Goal: Information Seeking & Learning: Learn about a topic

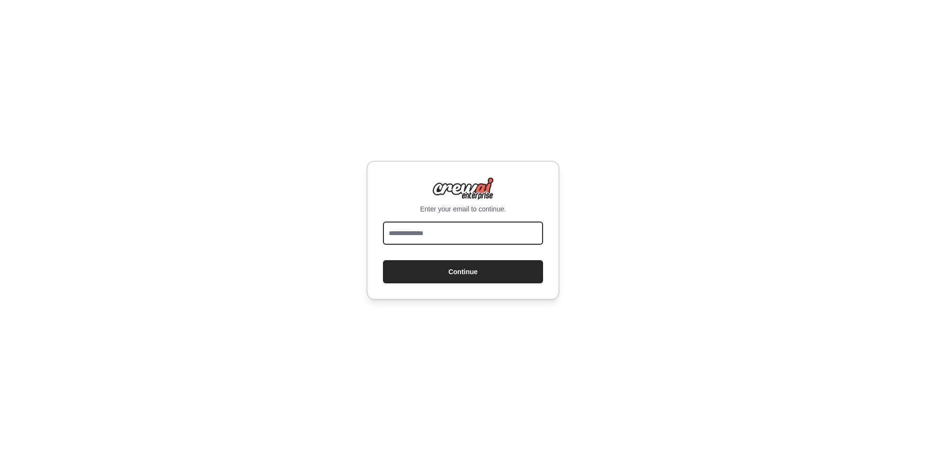
drag, startPoint x: 0, startPoint y: 0, endPoint x: 457, endPoint y: 234, distance: 513.5
click at [457, 234] on input "email" at bounding box center [463, 232] width 160 height 23
type input "**********"
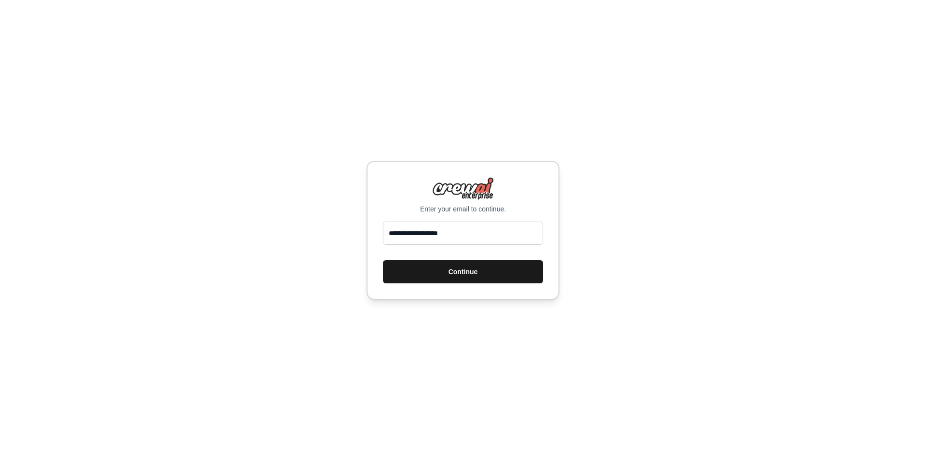
click at [462, 275] on button "Continue" at bounding box center [463, 271] width 160 height 23
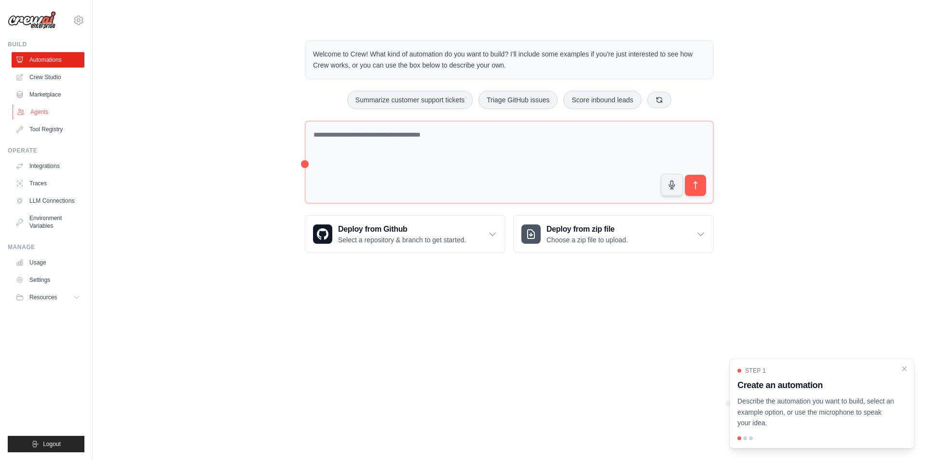
click at [35, 112] on link "Agents" at bounding box center [49, 111] width 73 height 15
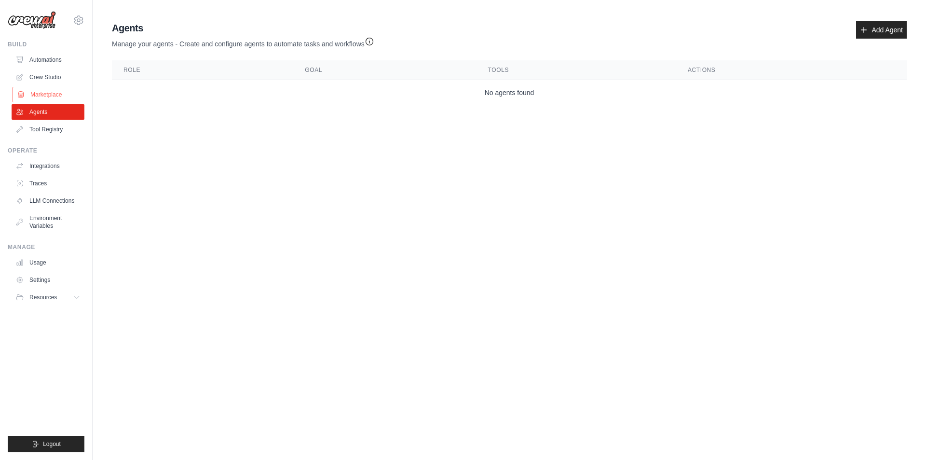
click at [51, 97] on link "Marketplace" at bounding box center [49, 94] width 73 height 15
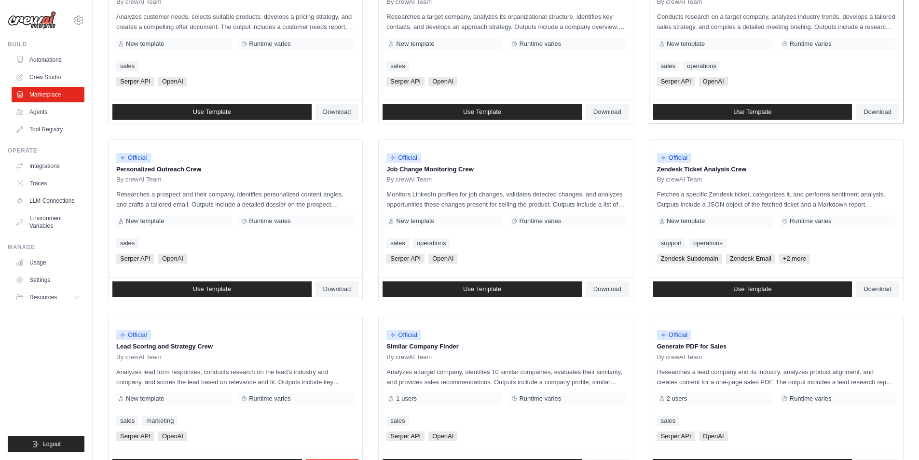
scroll to position [434, 0]
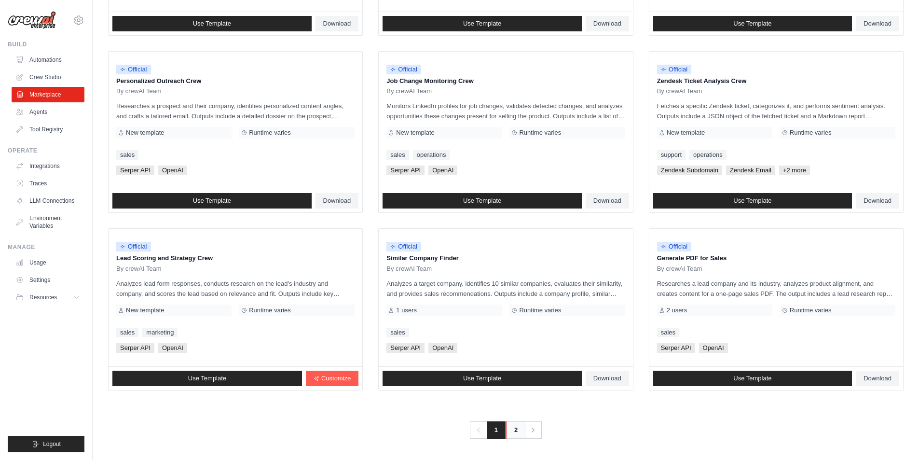
click at [513, 434] on link "2" at bounding box center [515, 429] width 19 height 17
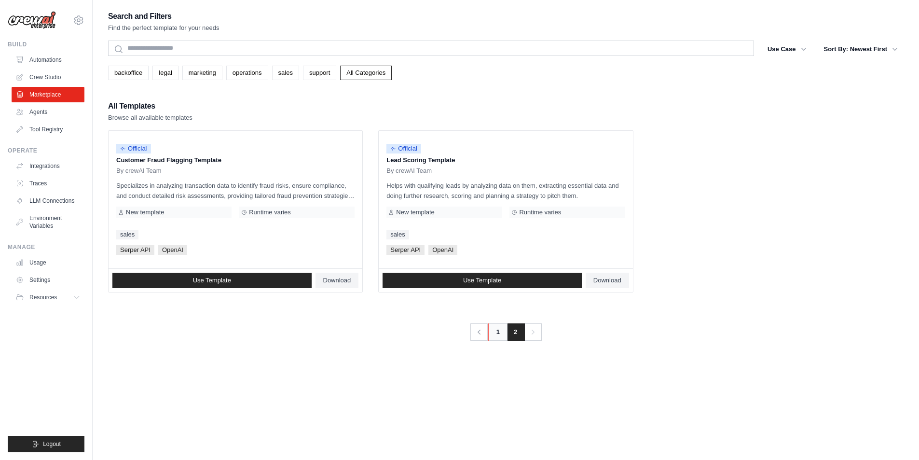
click at [495, 335] on link "1" at bounding box center [497, 331] width 19 height 17
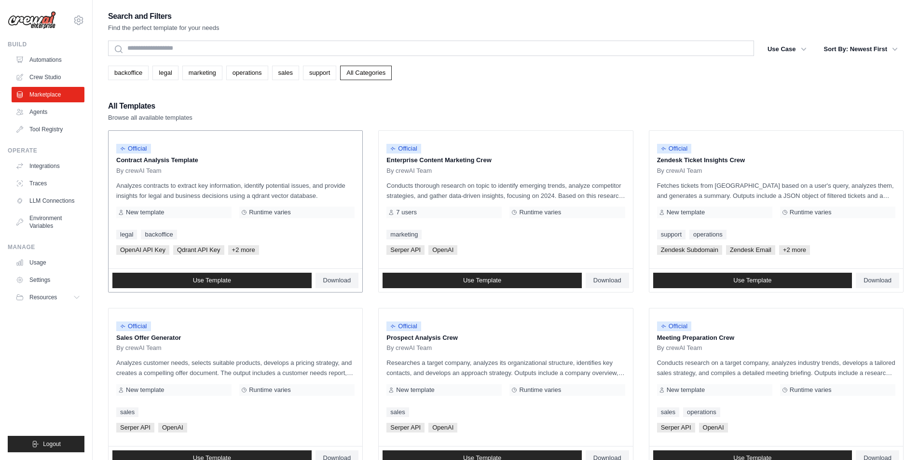
click at [265, 170] on div "By crewAI Team" at bounding box center [235, 171] width 238 height 8
click at [558, 215] on span "Runtime varies" at bounding box center [540, 212] width 42 height 8
